Goal: Task Accomplishment & Management: Manage account settings

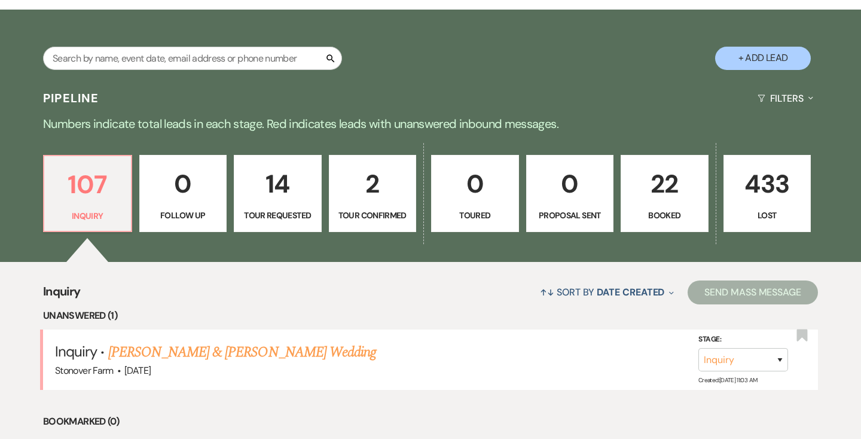
scroll to position [200, 0]
click at [654, 198] on p "22" at bounding box center [664, 184] width 72 height 40
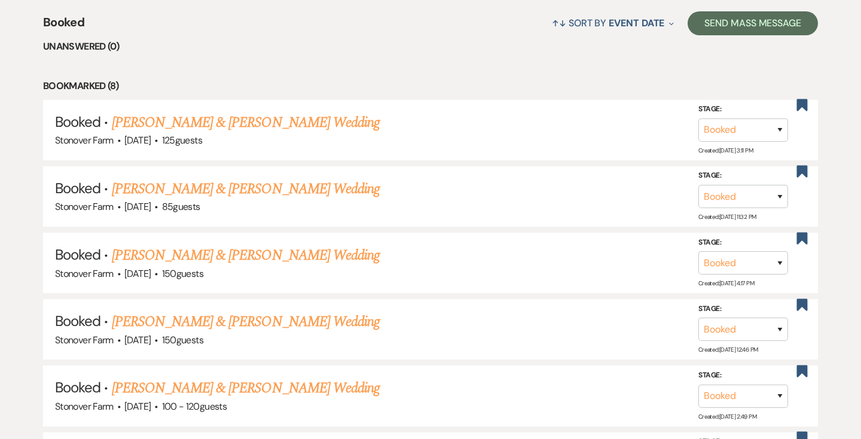
scroll to position [469, 0]
click at [803, 103] on use "button" at bounding box center [802, 105] width 11 height 12
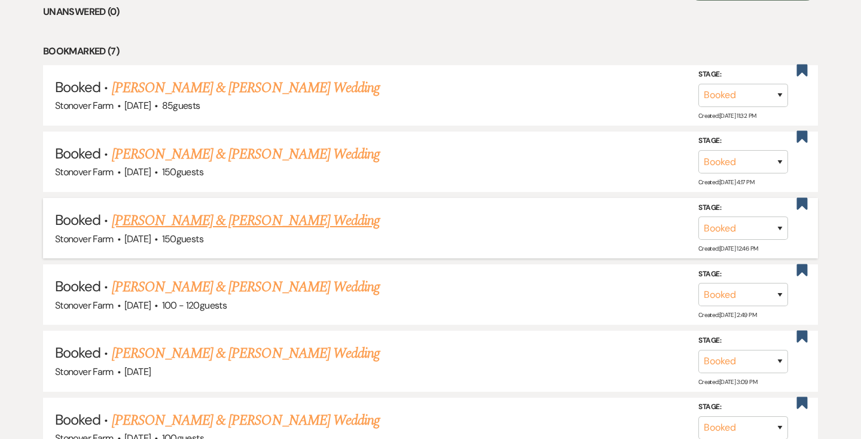
scroll to position [510, 0]
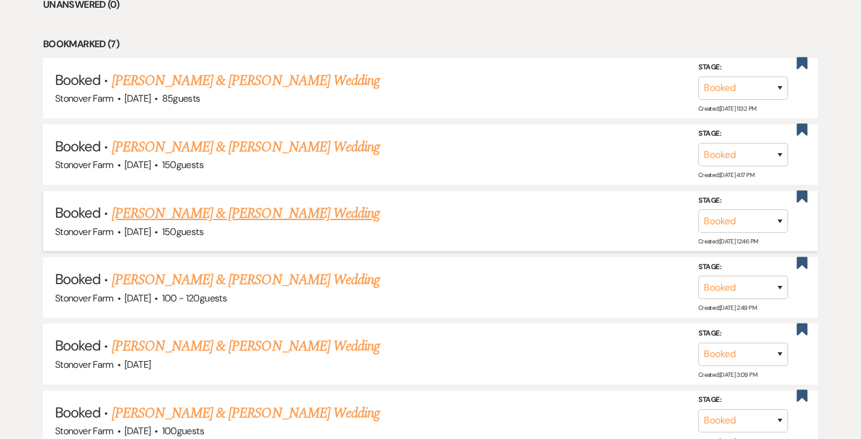
click at [268, 213] on link "[PERSON_NAME] & [PERSON_NAME] Wedding" at bounding box center [246, 214] width 268 height 22
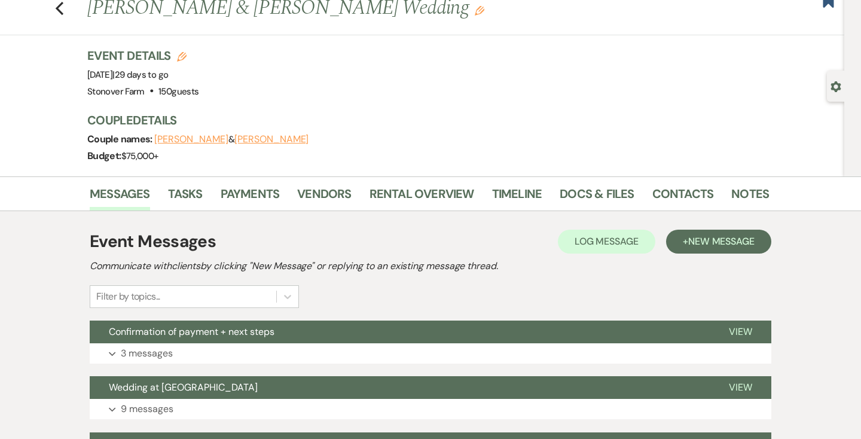
scroll to position [41, 0]
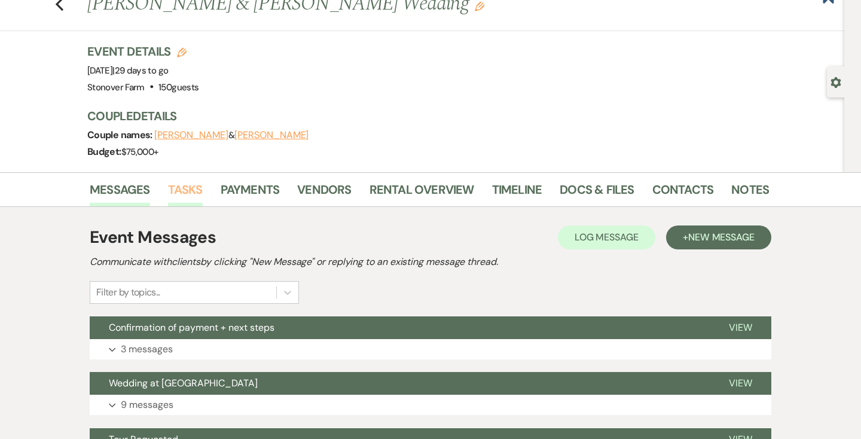
click at [187, 189] on link "Tasks" at bounding box center [185, 193] width 35 height 26
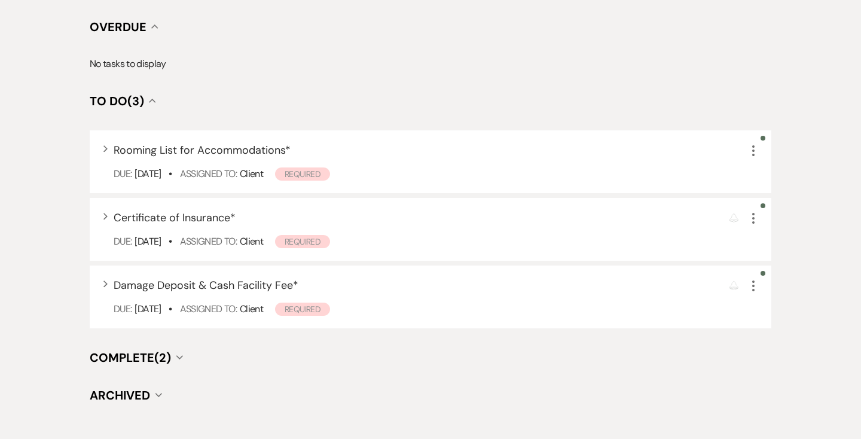
scroll to position [373, 0]
click at [322, 173] on span "Required" at bounding box center [302, 173] width 55 height 13
click at [216, 145] on span "Rooming List for Accommodations *" at bounding box center [202, 149] width 177 height 14
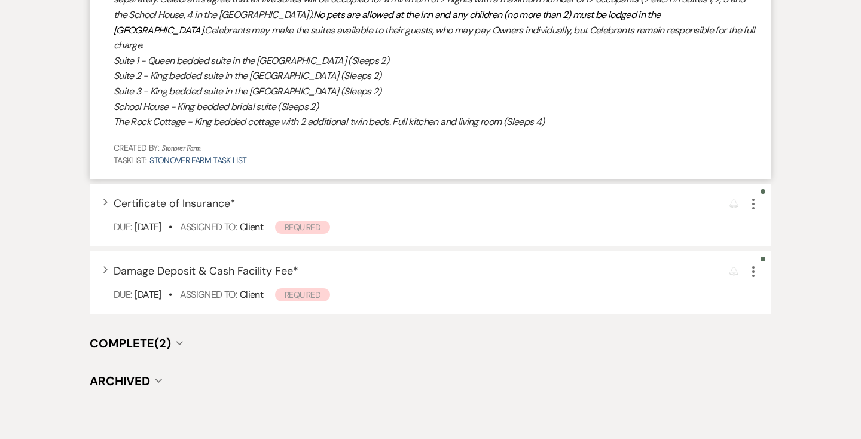
scroll to position [590, 0]
click at [205, 195] on span "Certificate of Insurance *" at bounding box center [175, 202] width 122 height 14
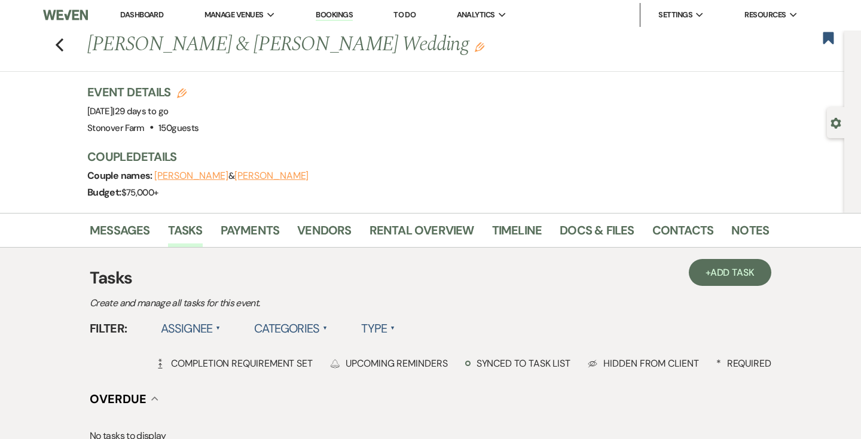
scroll to position [0, 0]
click at [142, 14] on link "Dashboard" at bounding box center [141, 15] width 43 height 10
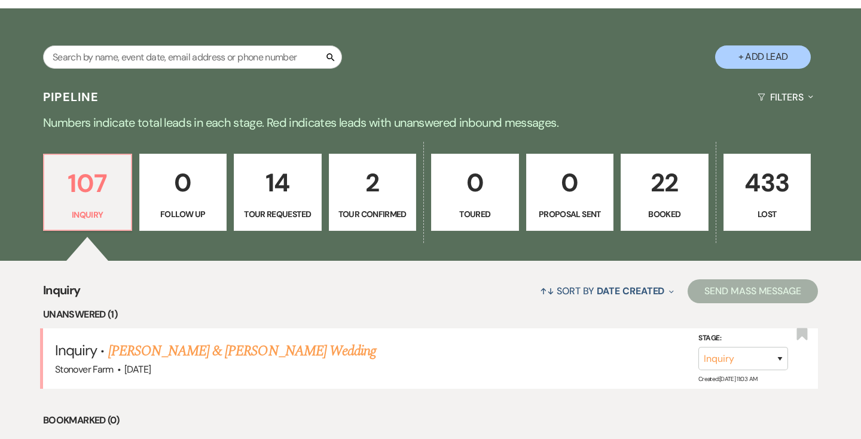
scroll to position [201, 0]
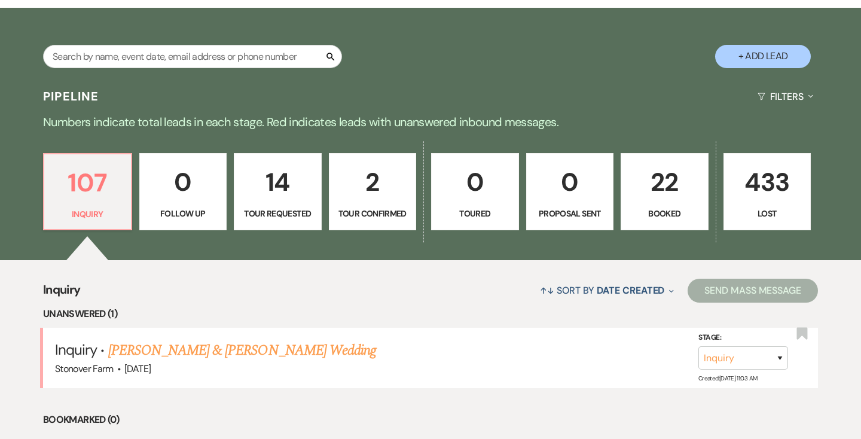
click at [662, 195] on p "22" at bounding box center [664, 182] width 72 height 40
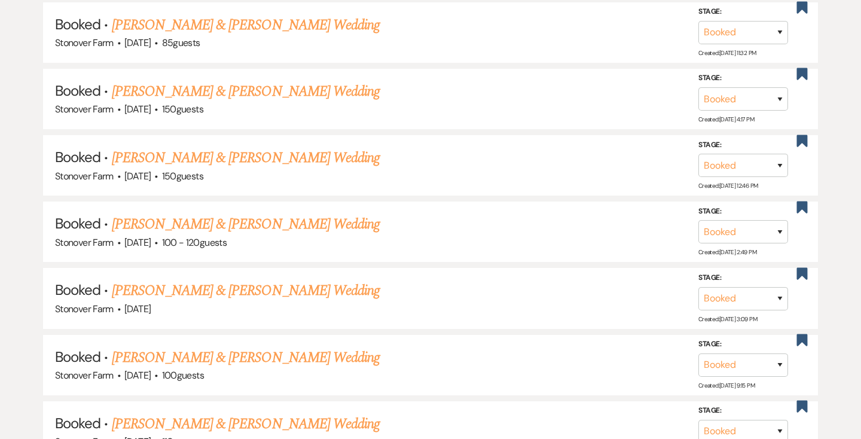
scroll to position [567, 0]
click at [299, 163] on link "[PERSON_NAME] & [PERSON_NAME] Wedding" at bounding box center [246, 157] width 268 height 22
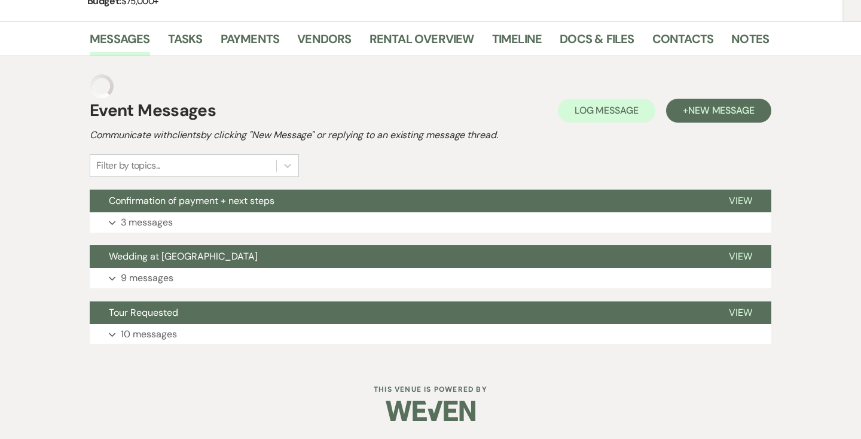
scroll to position [168, 0]
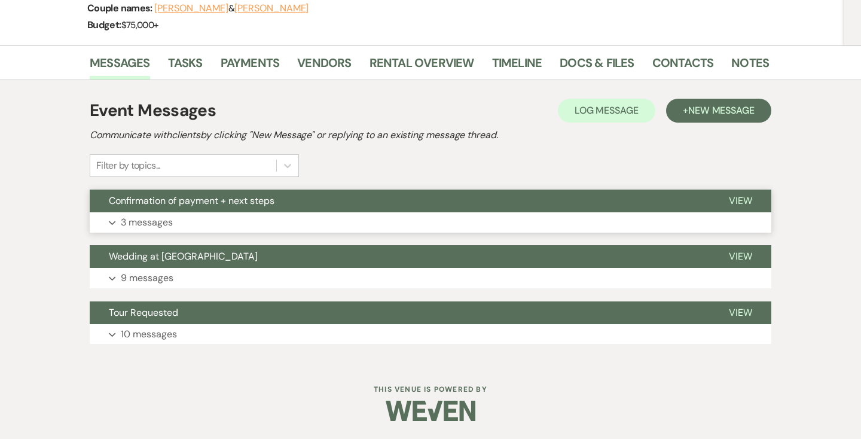
click at [172, 218] on p "3 messages" at bounding box center [147, 223] width 52 height 16
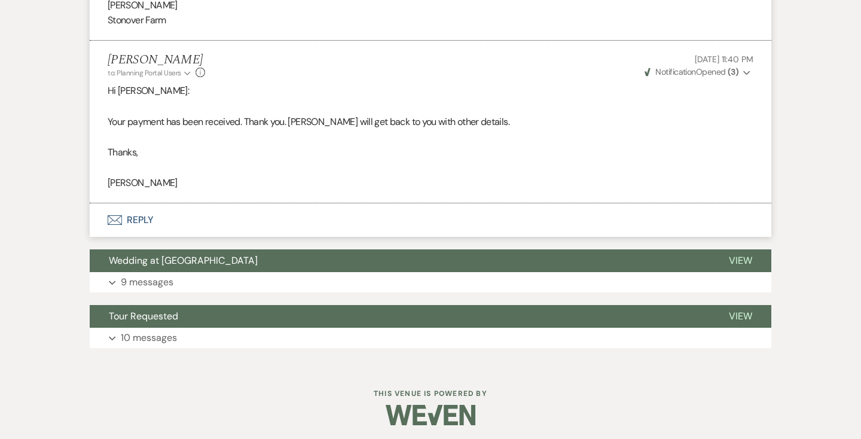
scroll to position [675, 0]
click at [141, 235] on button "Envelope Reply" at bounding box center [430, 219] width 681 height 33
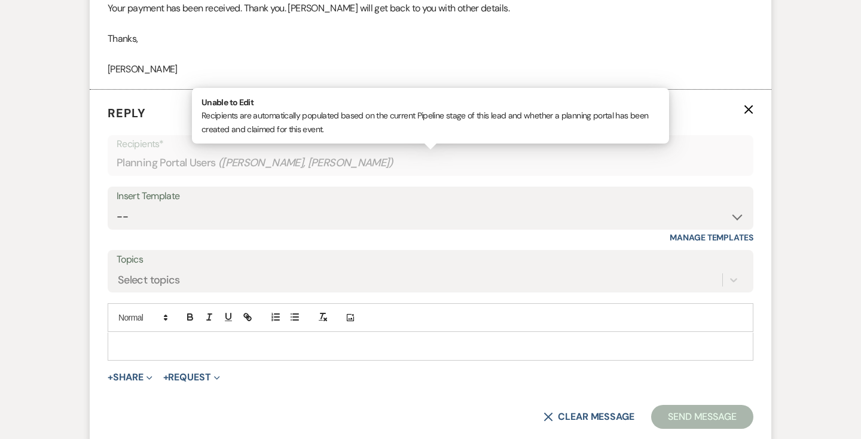
scroll to position [851, 0]
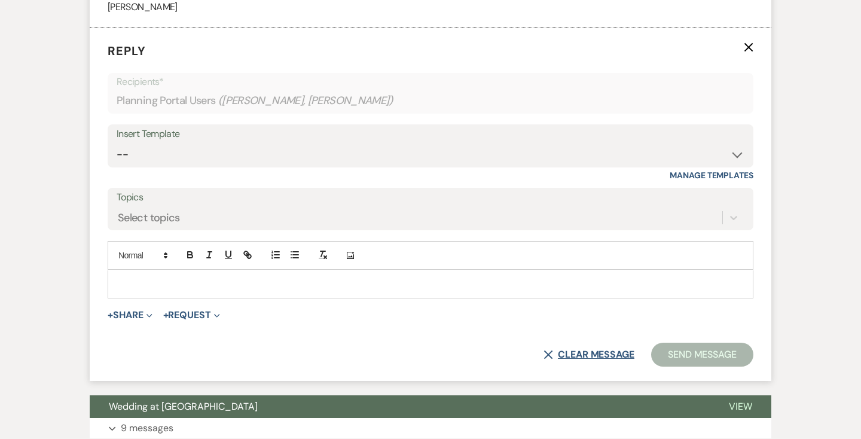
click at [582, 359] on button "X Clear message" at bounding box center [588, 355] width 91 height 10
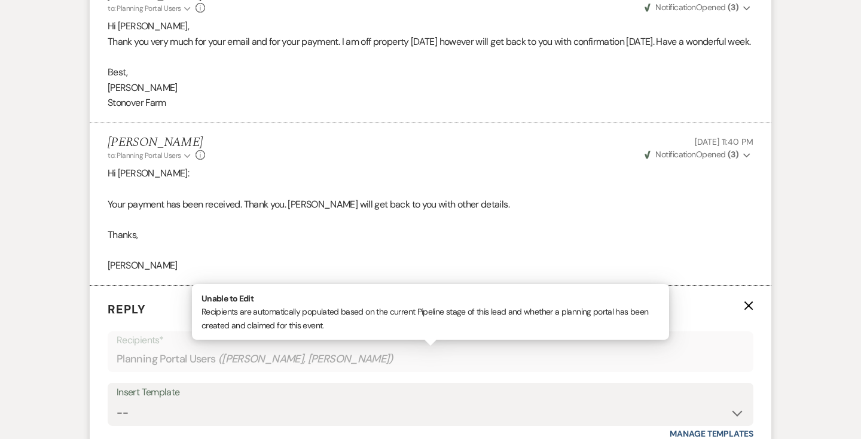
scroll to position [592, 0]
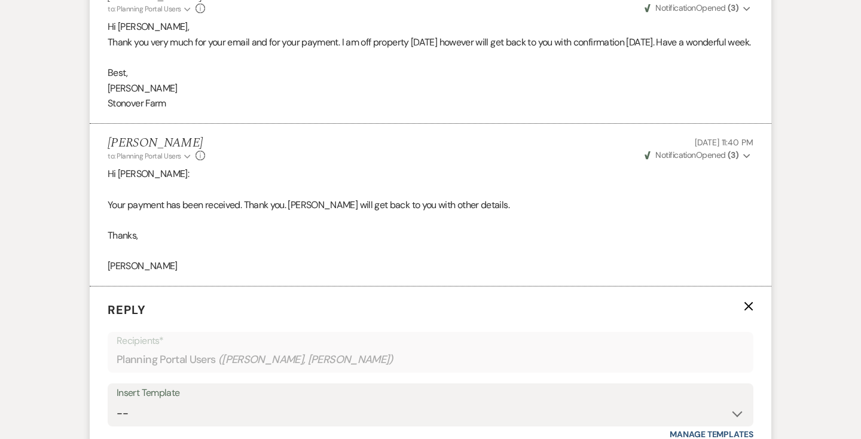
click at [744, 311] on icon "X" at bounding box center [749, 306] width 10 height 10
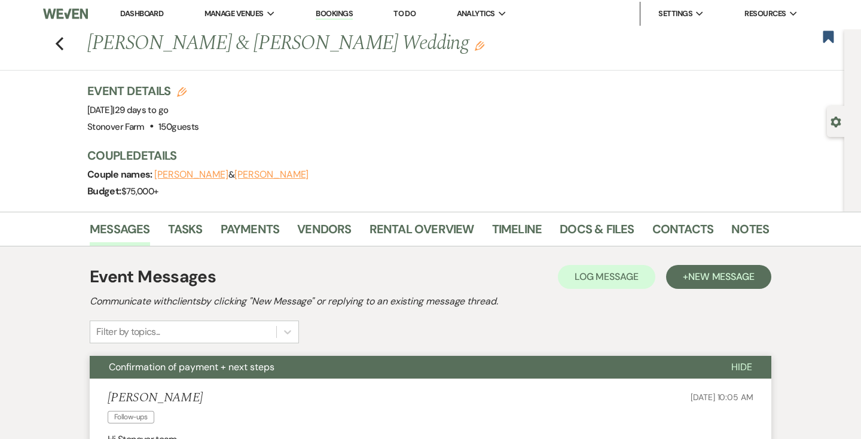
scroll to position [0, 0]
